Goal: Communication & Community: Answer question/provide support

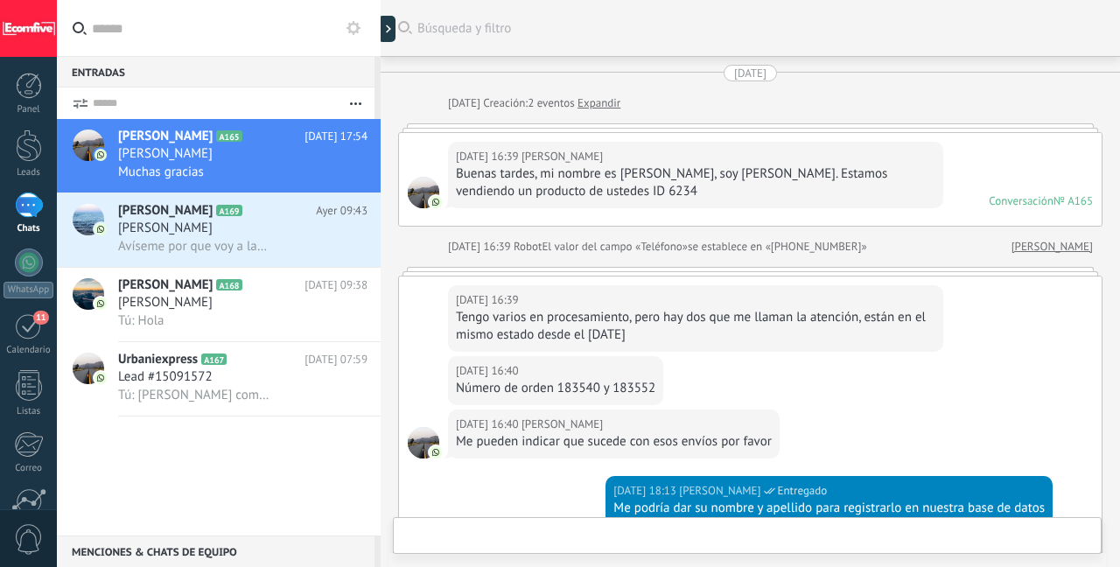
scroll to position [3740, 0]
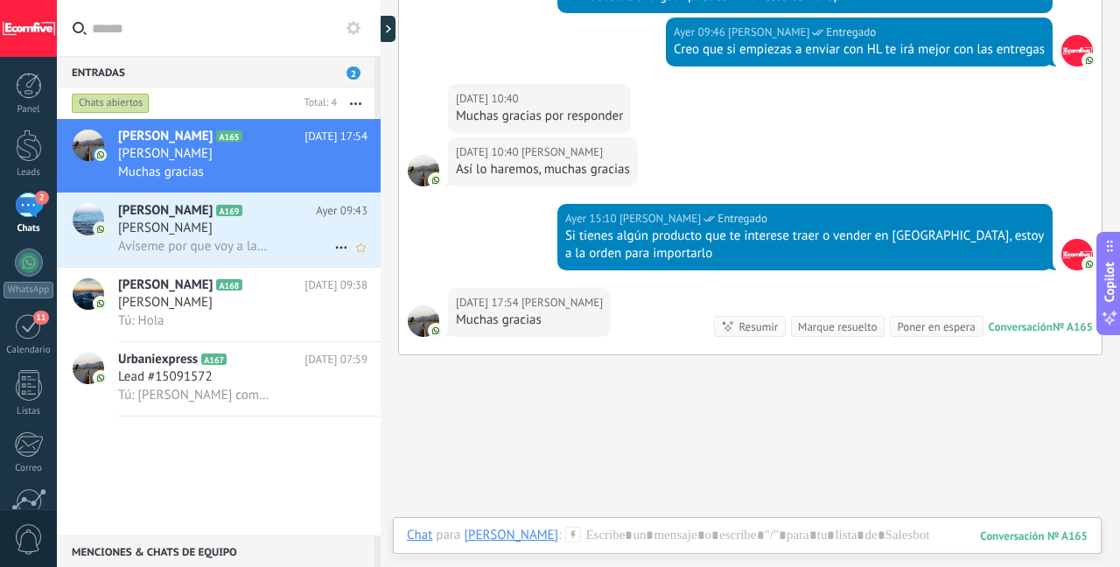
click at [232, 219] on h2 "[PERSON_NAME] A169" at bounding box center [217, 210] width 198 height 17
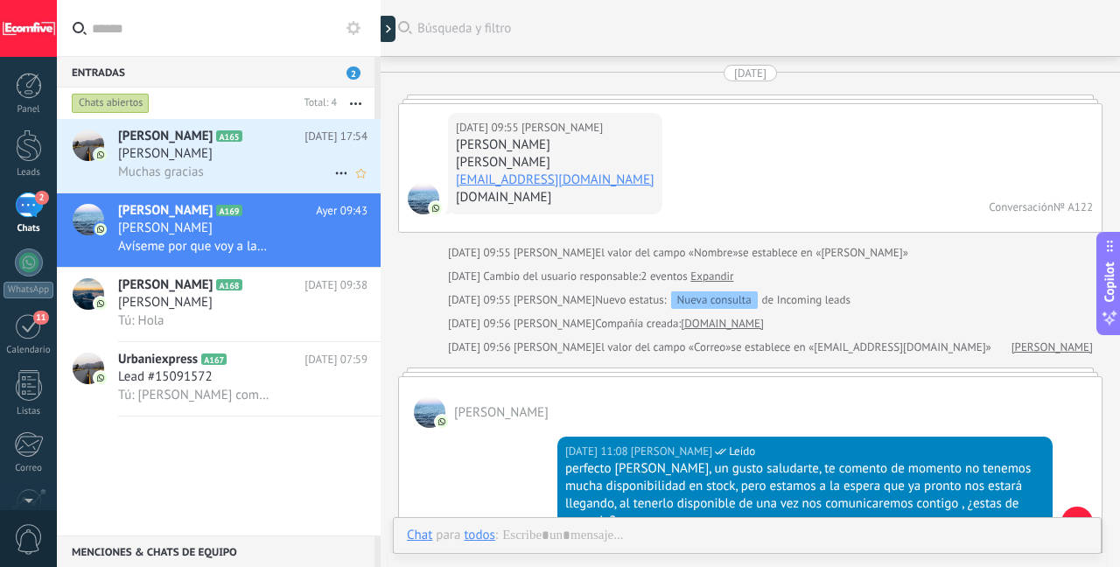
scroll to position [3534, 0]
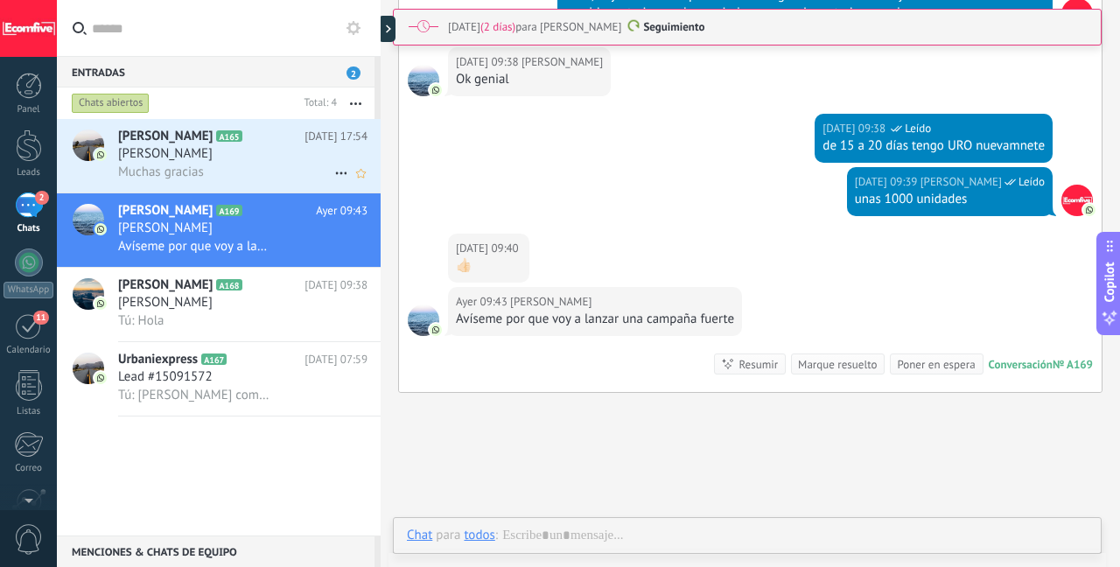
click at [223, 178] on div "Muchas gracias" at bounding box center [242, 172] width 249 height 18
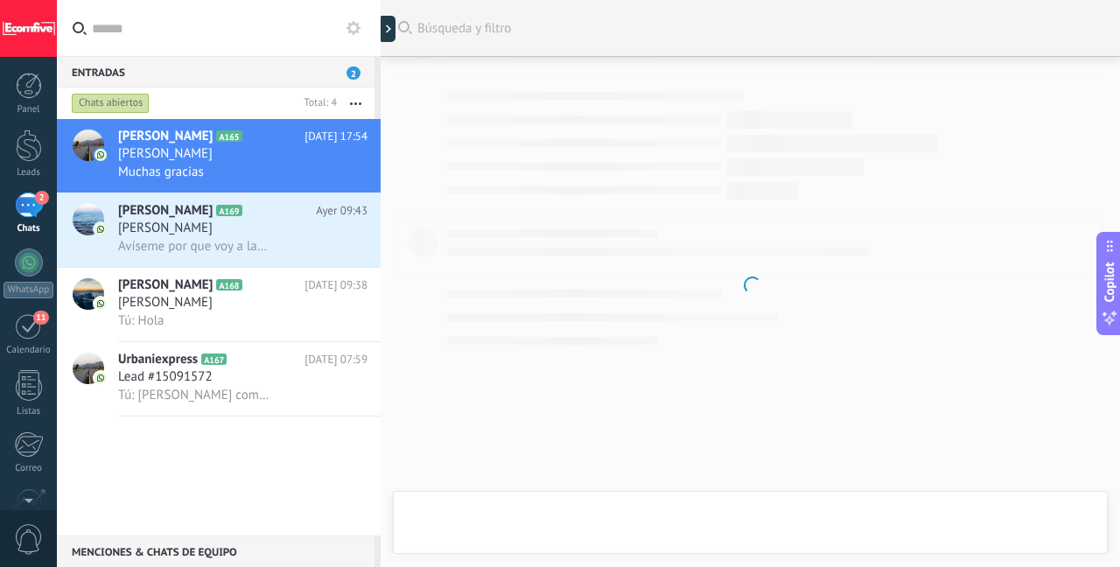
scroll to position [3740, 0]
